Goal: Navigation & Orientation: Understand site structure

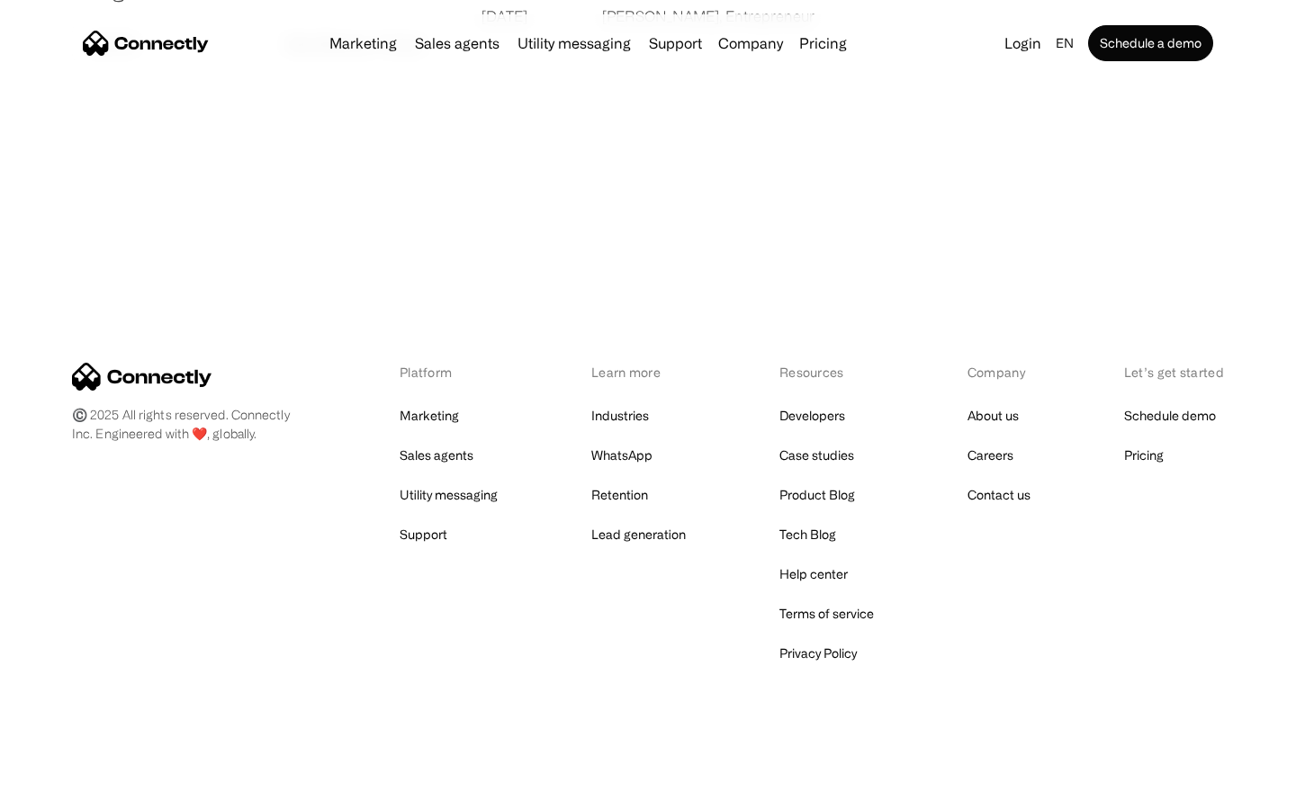
scroll to position [3459, 0]
